Goal: Navigation & Orientation: Find specific page/section

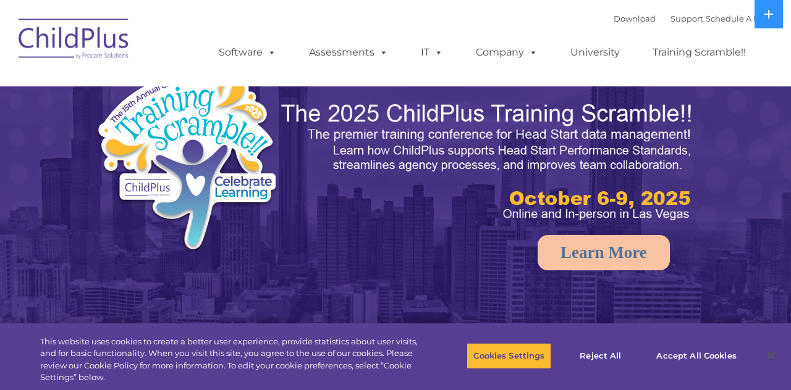
select select "MEDIUM"
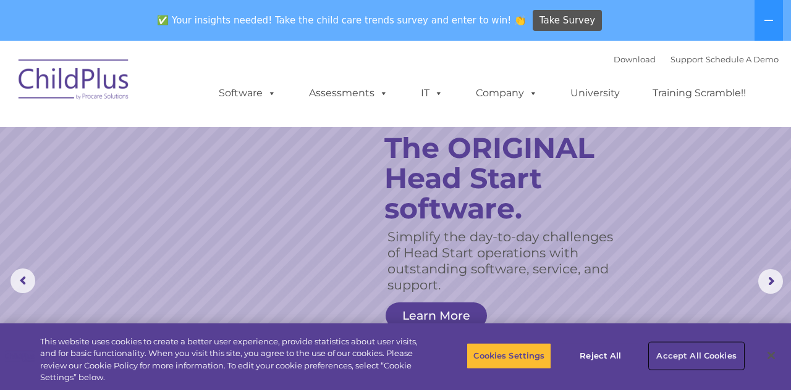
click at [723, 367] on button "Accept All Cookies" at bounding box center [695, 356] width 93 height 26
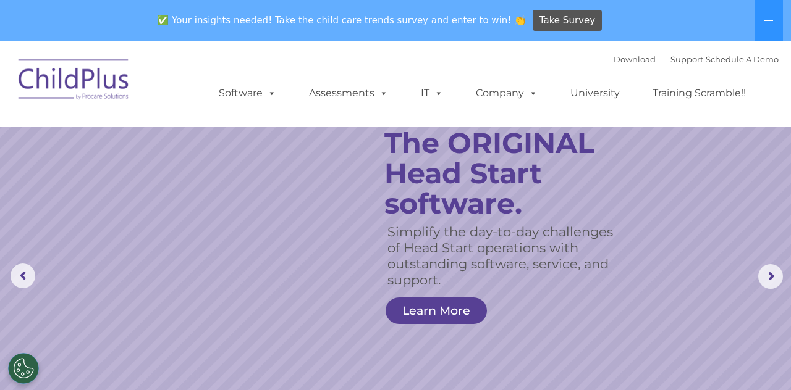
scroll to position [4, 0]
click at [771, 284] on rs-arrow at bounding box center [770, 278] width 25 height 25
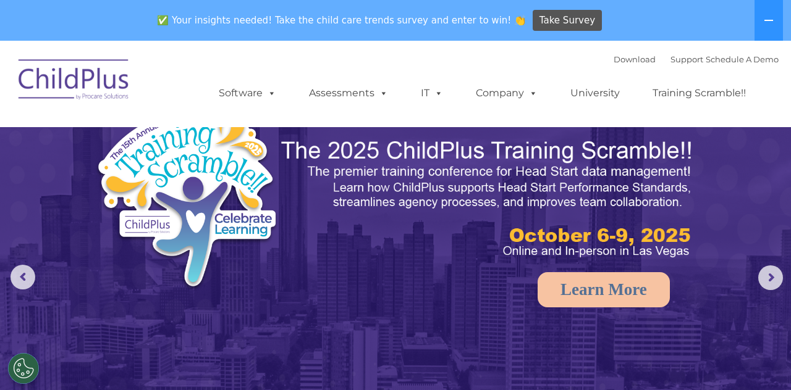
click at [767, 278] on rs-arrow at bounding box center [770, 278] width 25 height 25
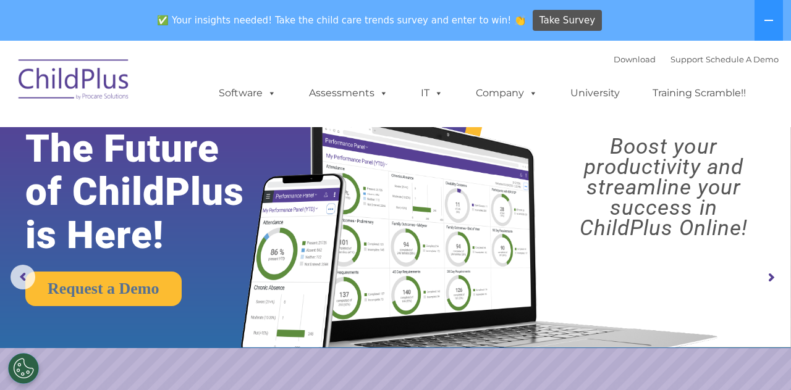
click at [767, 278] on rs-arrow at bounding box center [770, 278] width 25 height 25
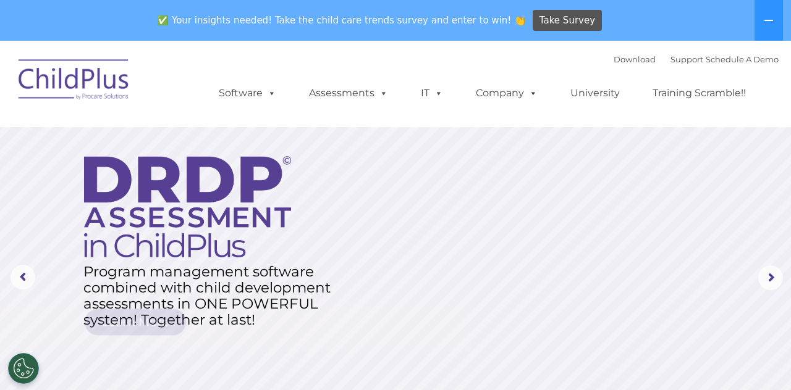
click at [767, 278] on rs-arrow at bounding box center [770, 278] width 25 height 25
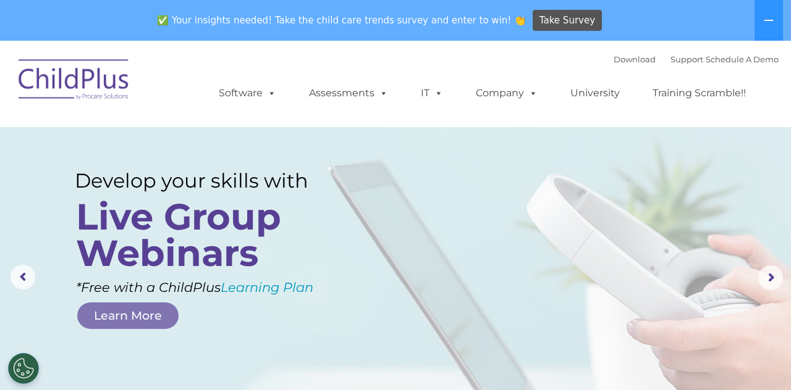
click at [767, 278] on rs-arrow at bounding box center [770, 278] width 25 height 25
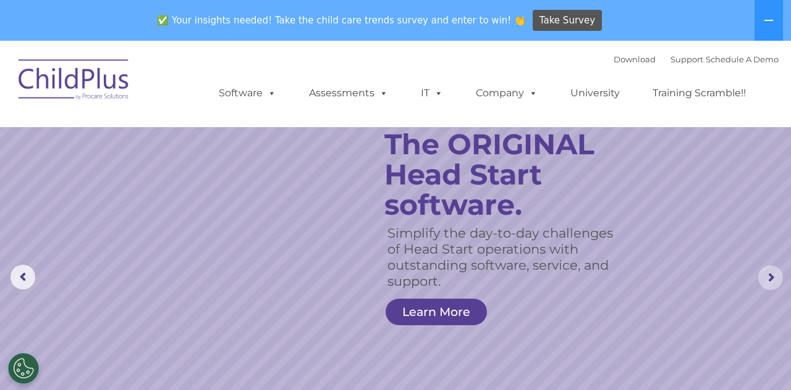
click at [765, 287] on rs-arrow at bounding box center [770, 278] width 25 height 25
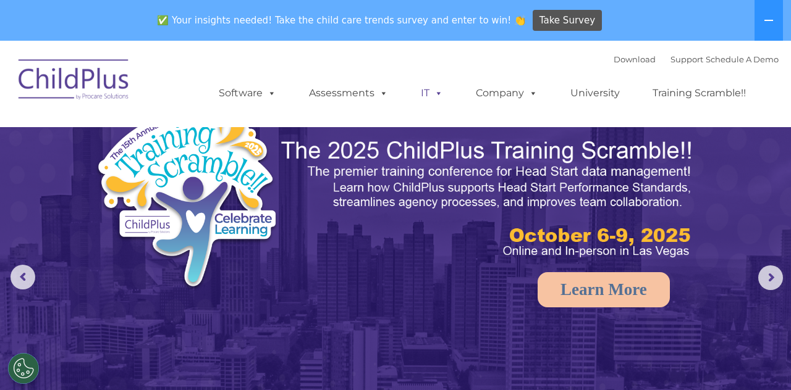
click at [439, 99] on span at bounding box center [436, 93] width 14 height 12
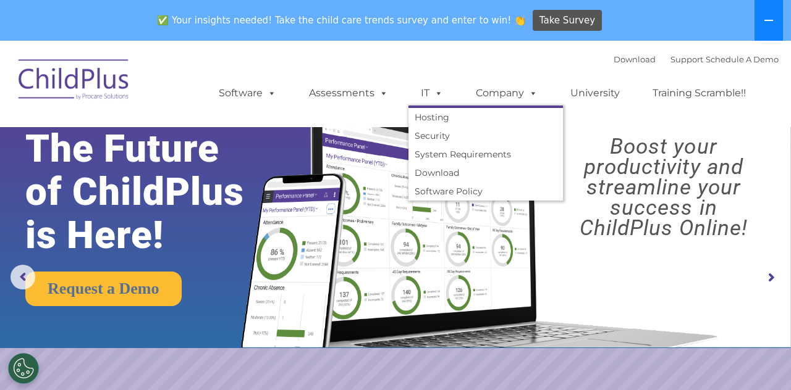
click at [768, 17] on icon at bounding box center [768, 20] width 10 height 10
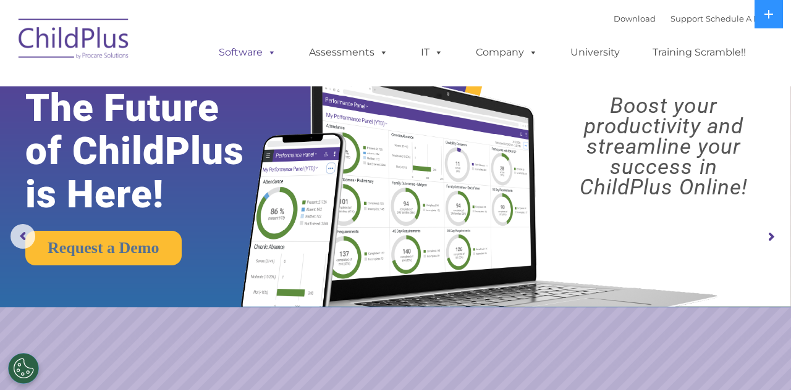
click at [269, 58] on span at bounding box center [269, 52] width 14 height 12
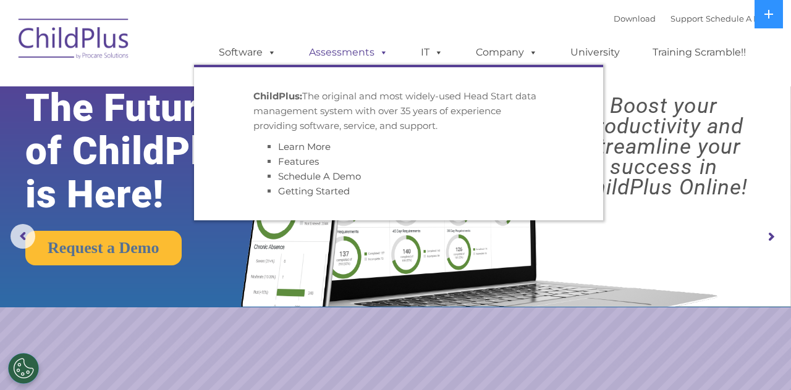
click at [357, 52] on link "Assessments" at bounding box center [348, 52] width 104 height 25
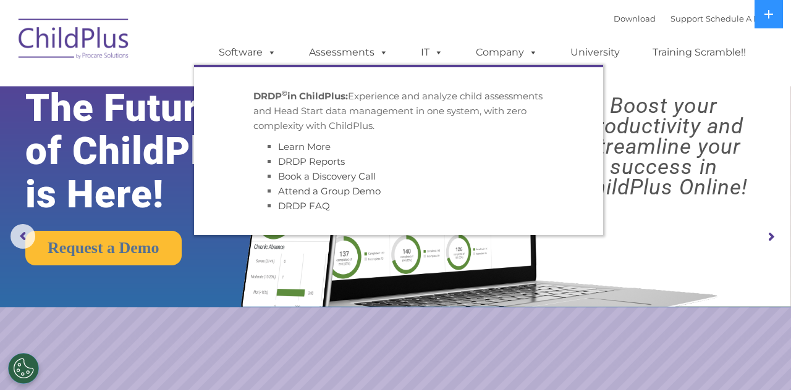
click at [217, 271] on img at bounding box center [395, 151] width 791 height 311
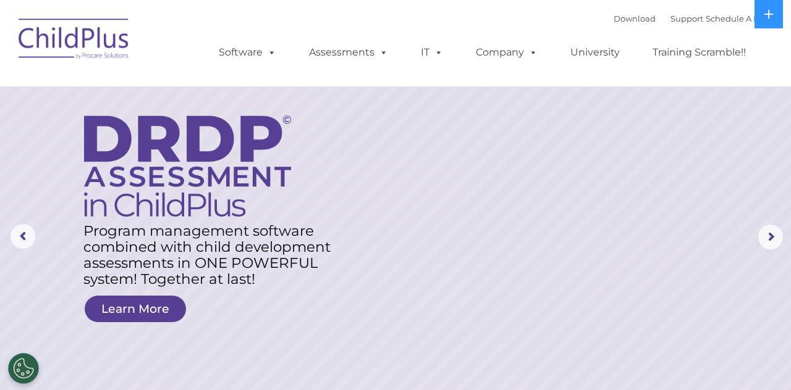
click at [94, 44] on img at bounding box center [74, 41] width 124 height 62
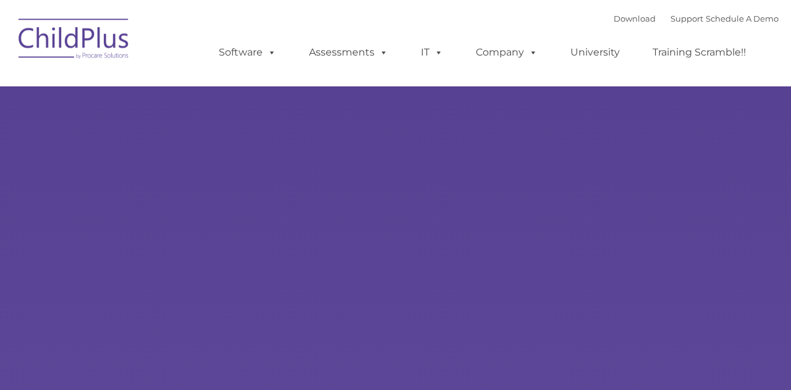
type input ""
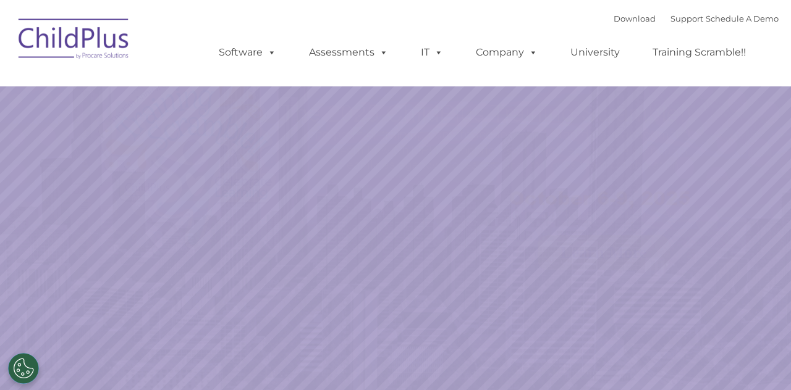
select select "MEDIUM"
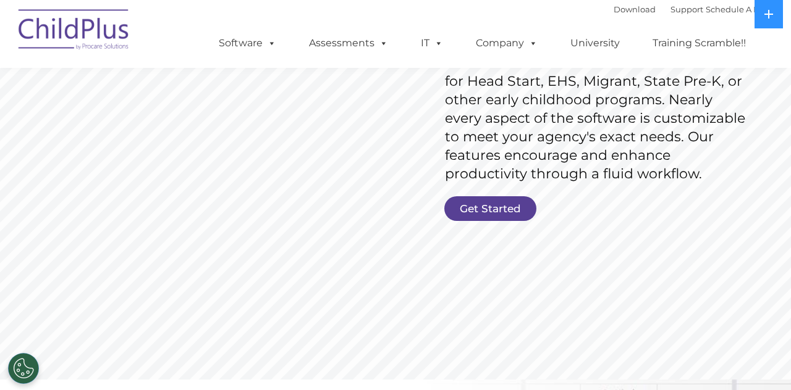
scroll to position [217, 0]
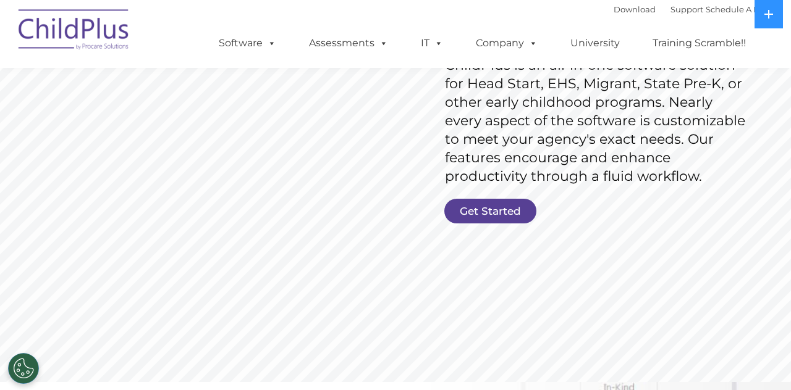
click at [488, 215] on link "Get Started" at bounding box center [490, 211] width 92 height 25
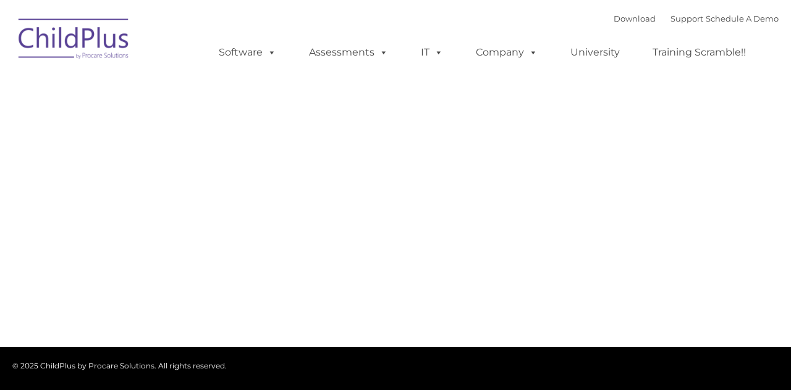
type input ""
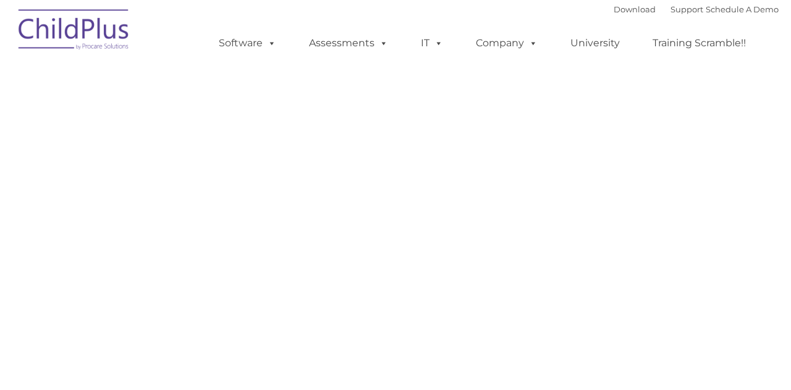
select select "MEDIUM"
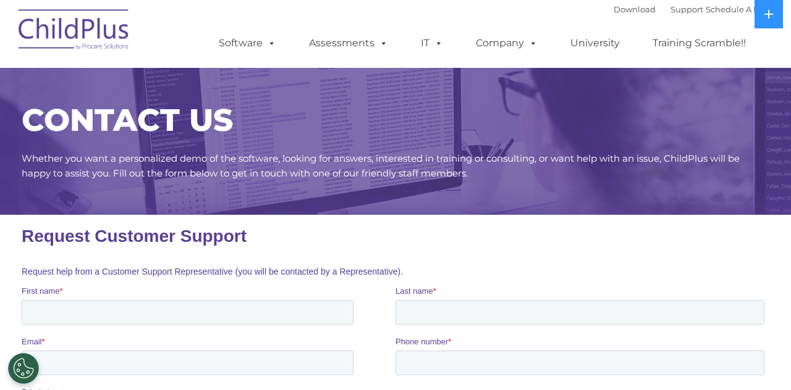
click at [86, 23] on img at bounding box center [74, 32] width 124 height 62
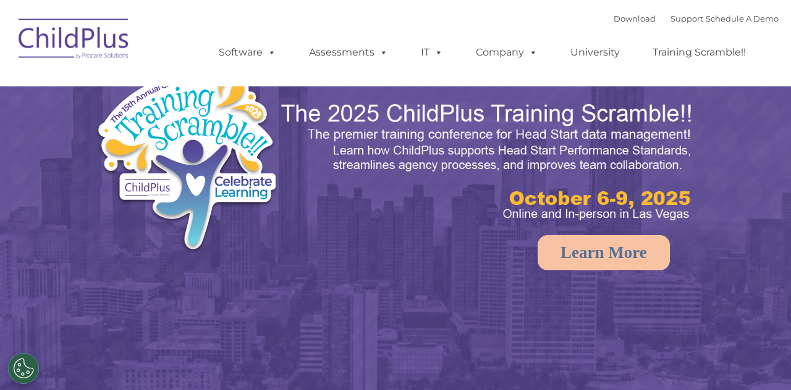
select select "MEDIUM"
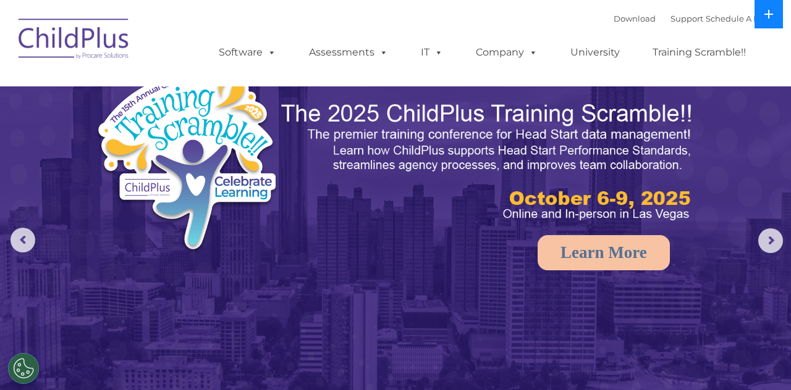
click at [771, 19] on icon at bounding box center [768, 14] width 10 height 10
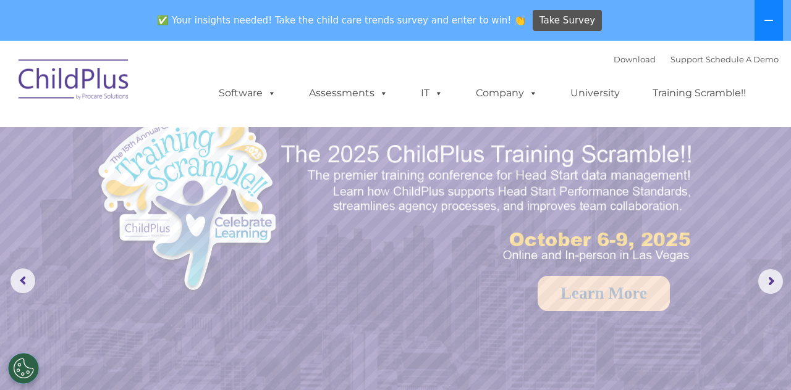
click at [770, 23] on icon at bounding box center [768, 20] width 10 height 10
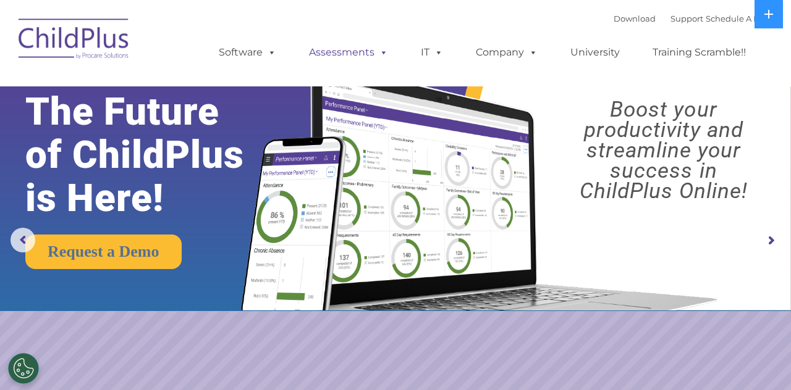
click at [357, 57] on link "Assessments" at bounding box center [348, 52] width 104 height 25
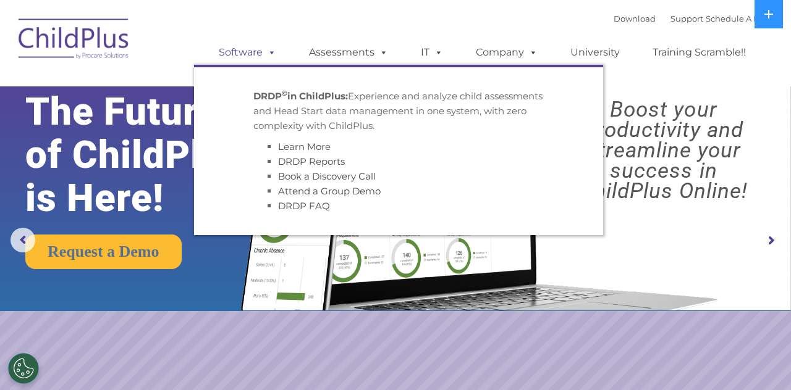
click at [253, 54] on link "Software" at bounding box center [247, 52] width 82 height 25
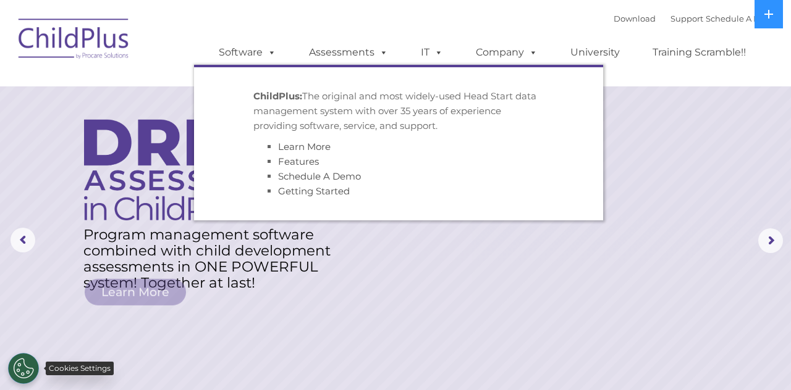
click at [25, 372] on button "Cookies Settings" at bounding box center [23, 368] width 31 height 31
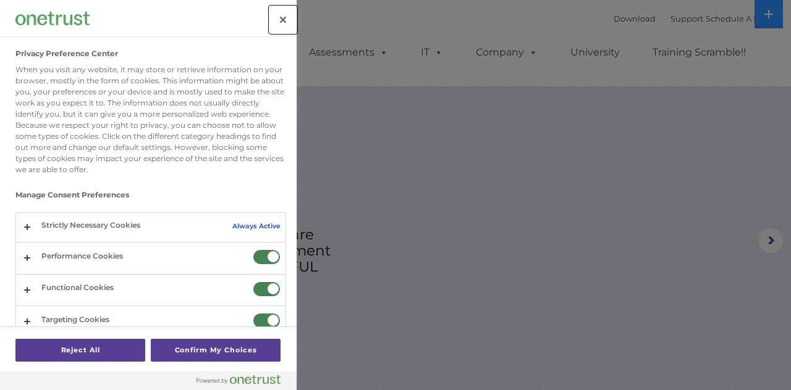
click at [294, 24] on button "Close" at bounding box center [282, 19] width 27 height 27
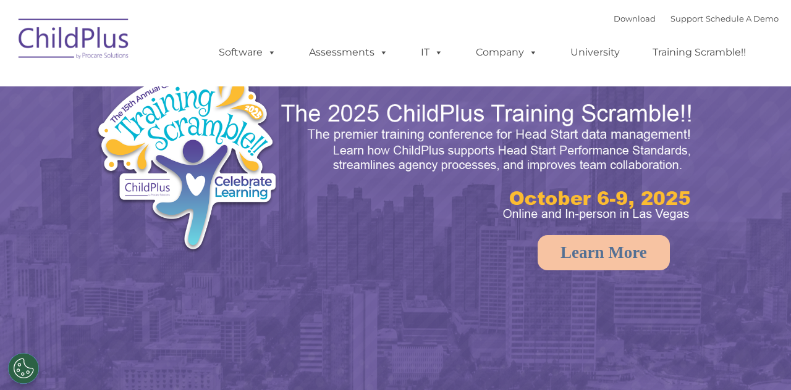
select select "MEDIUM"
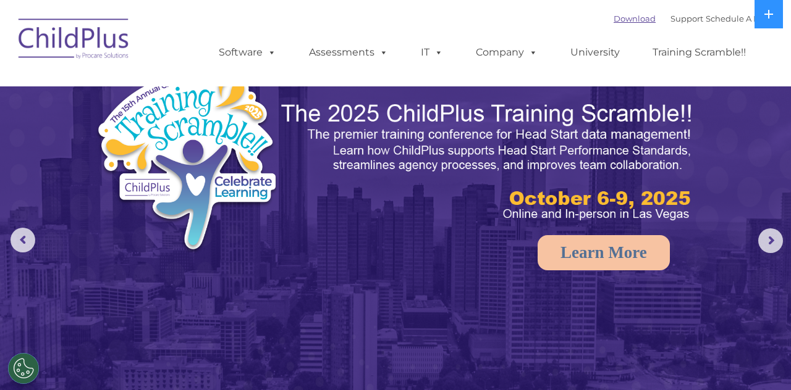
click at [626, 23] on link "Download" at bounding box center [634, 19] width 42 height 10
